Goal: Task Accomplishment & Management: Use online tool/utility

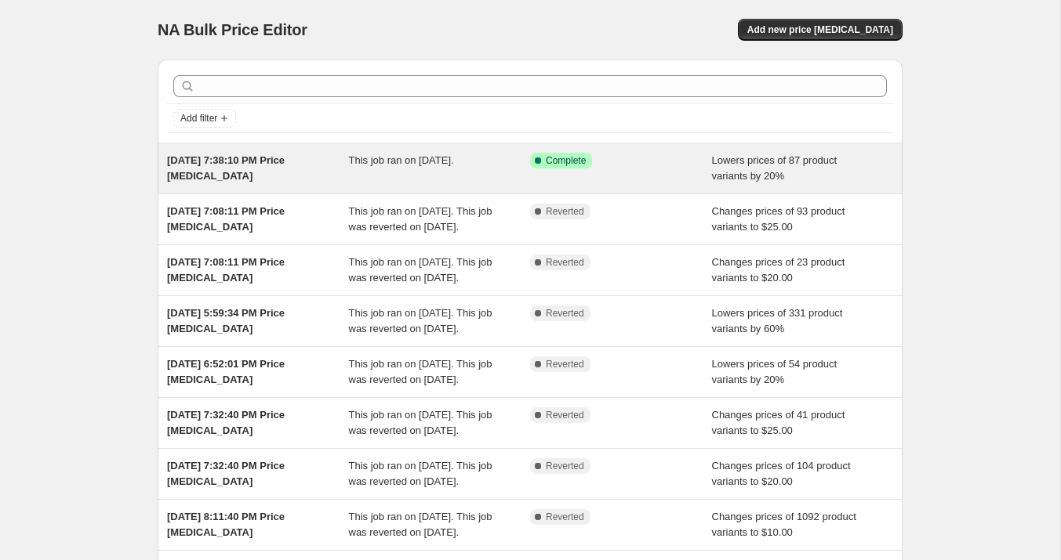
click at [314, 175] on div "[DATE] 7:38:10 PM Price [MEDICAL_DATA]" at bounding box center [258, 168] width 182 height 31
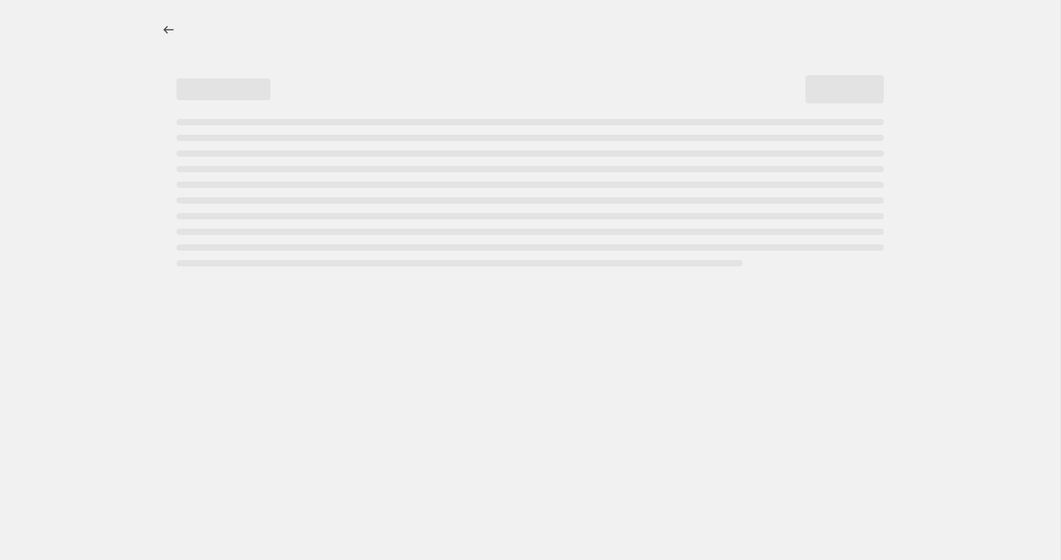
select select "percentage"
select select "no_change"
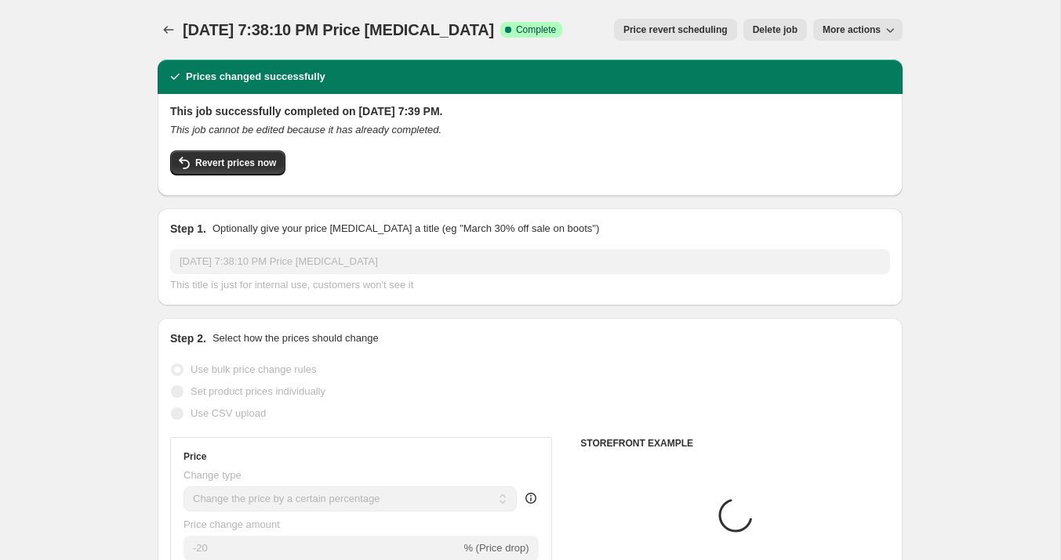
select select "collection"
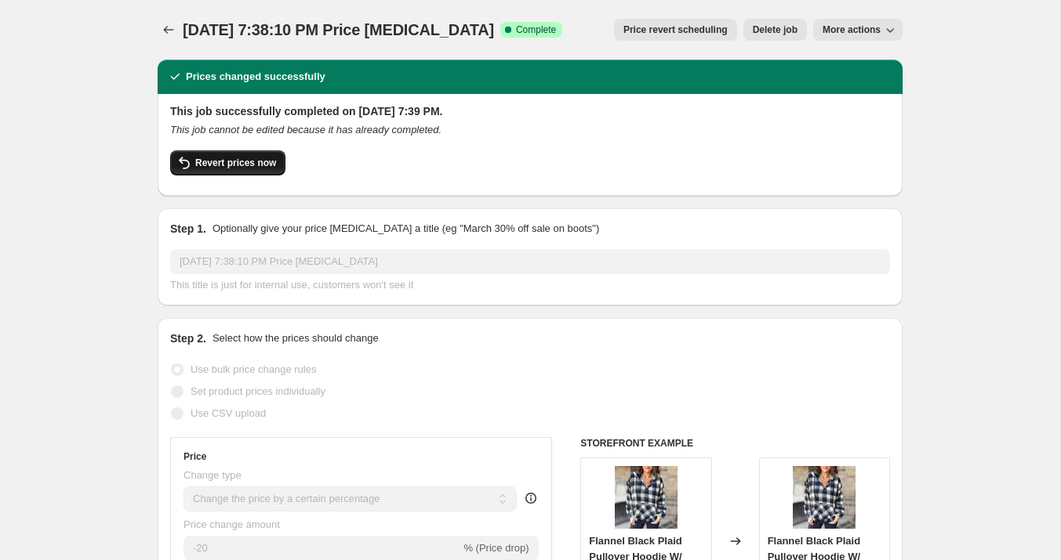
click at [235, 160] on span "Revert prices now" at bounding box center [235, 163] width 81 height 13
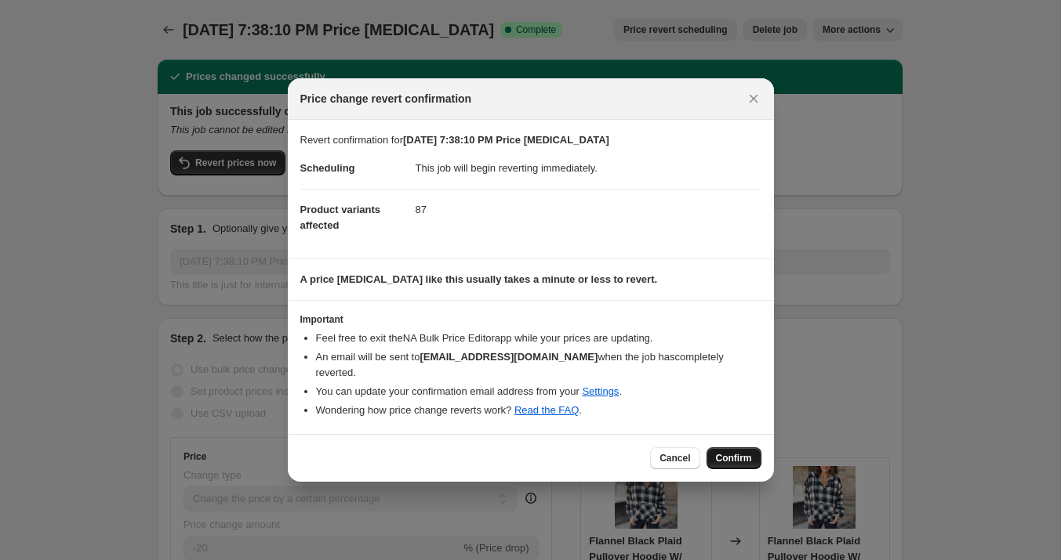
click at [734, 452] on span "Confirm" at bounding box center [734, 458] width 36 height 13
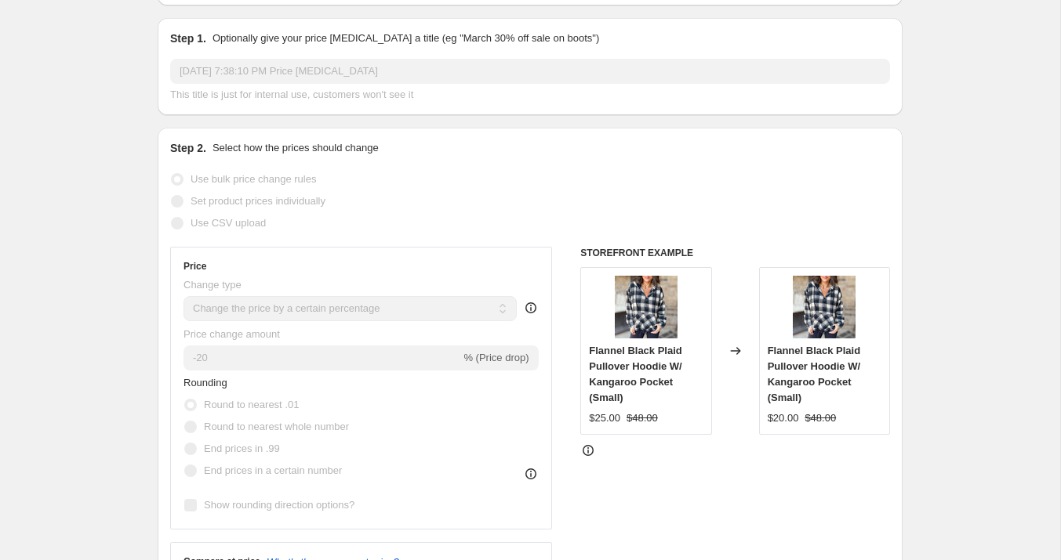
scroll to position [118, 0]
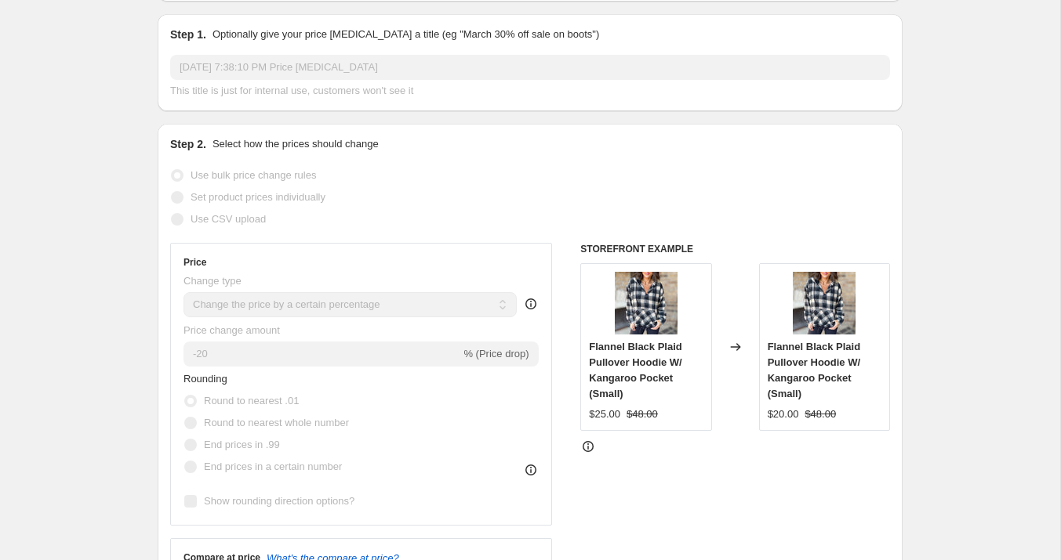
select select "percentage"
select select "no_change"
select select "collection"
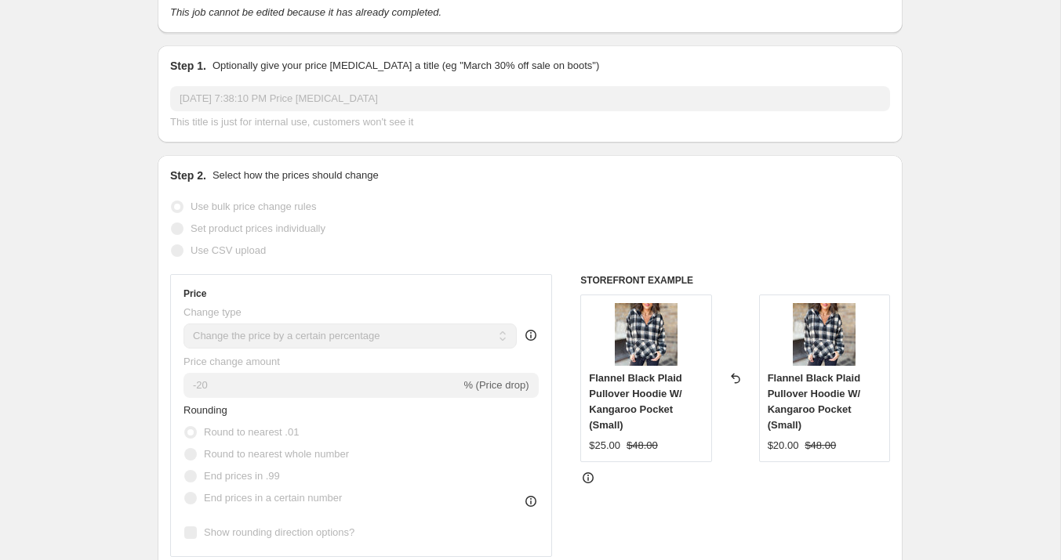
scroll to position [0, 0]
